Goal: Transaction & Acquisition: Purchase product/service

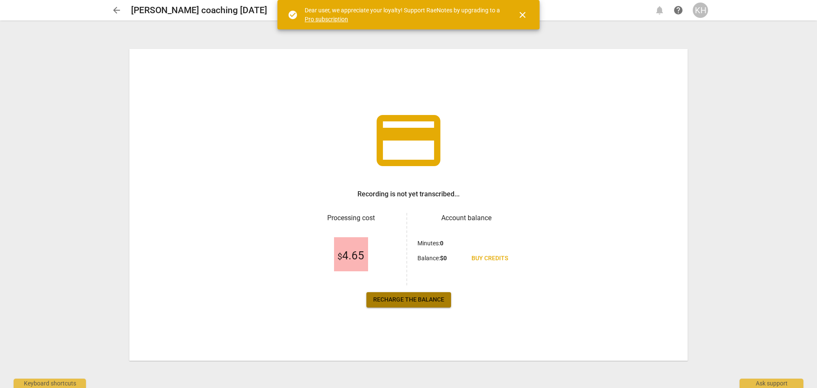
click at [418, 301] on span "Recharge the balance" at bounding box center [408, 299] width 71 height 9
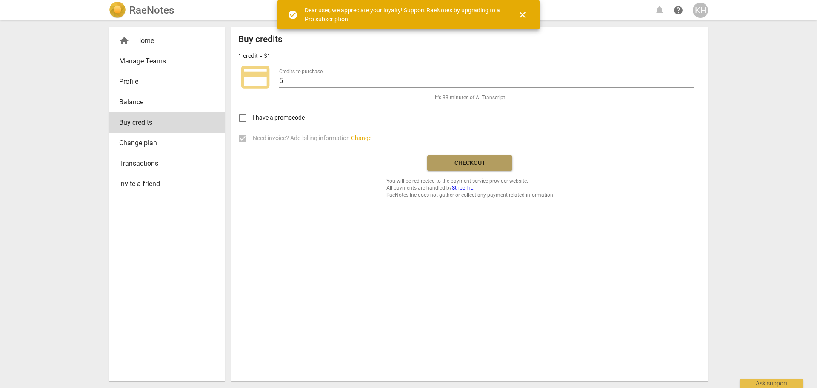
click at [467, 166] on span "Checkout" at bounding box center [470, 163] width 72 height 9
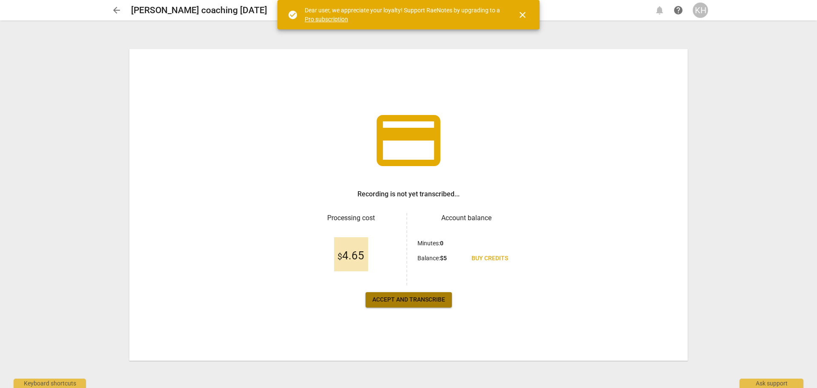
click at [430, 300] on span "Accept and transcribe" at bounding box center [408, 299] width 73 height 9
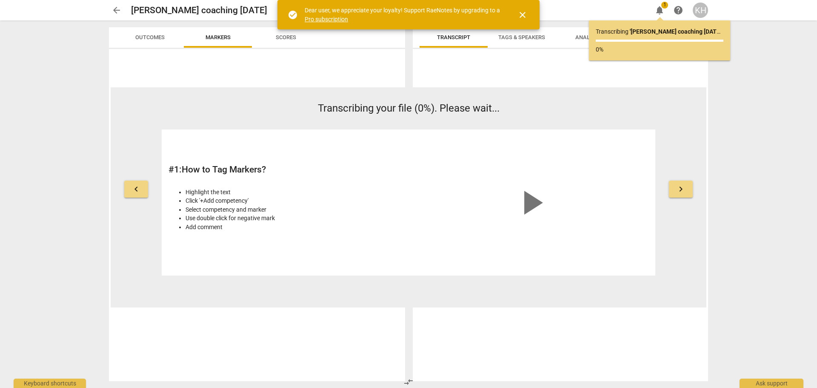
click at [524, 13] on span "close" at bounding box center [523, 15] width 10 height 10
